Goal: Information Seeking & Learning: Learn about a topic

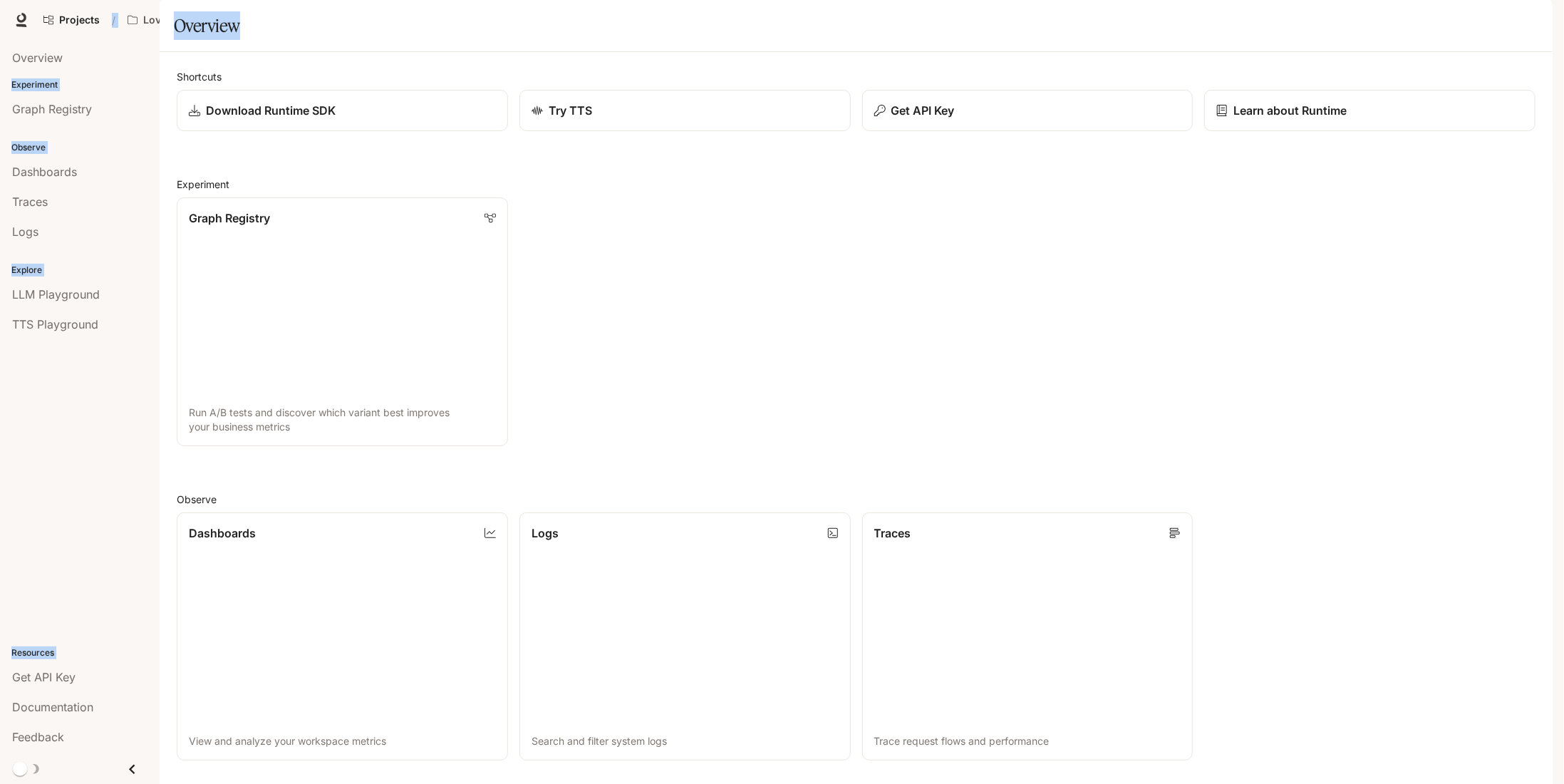
drag, startPoint x: 734, startPoint y: 60, endPoint x: 854, endPoint y: -63, distance: 171.8
click at [854, 0] on html "Skip to main content Projects / Love Bird Cam Character Studio Character Studio…" at bounding box center [782, 392] width 1564 height 784
click at [365, 40] on div "Overview" at bounding box center [856, 26] width 1365 height 28
click at [324, 92] on div "Shortcuts Download Runtime SDK Try TTS Get API Key Learn about Runtime Experime…" at bounding box center [856, 572] width 1393 height 1040
click at [1420, 17] on span "Documentation" at bounding box center [1439, 20] width 71 height 18
